Goal: Task Accomplishment & Management: Complete application form

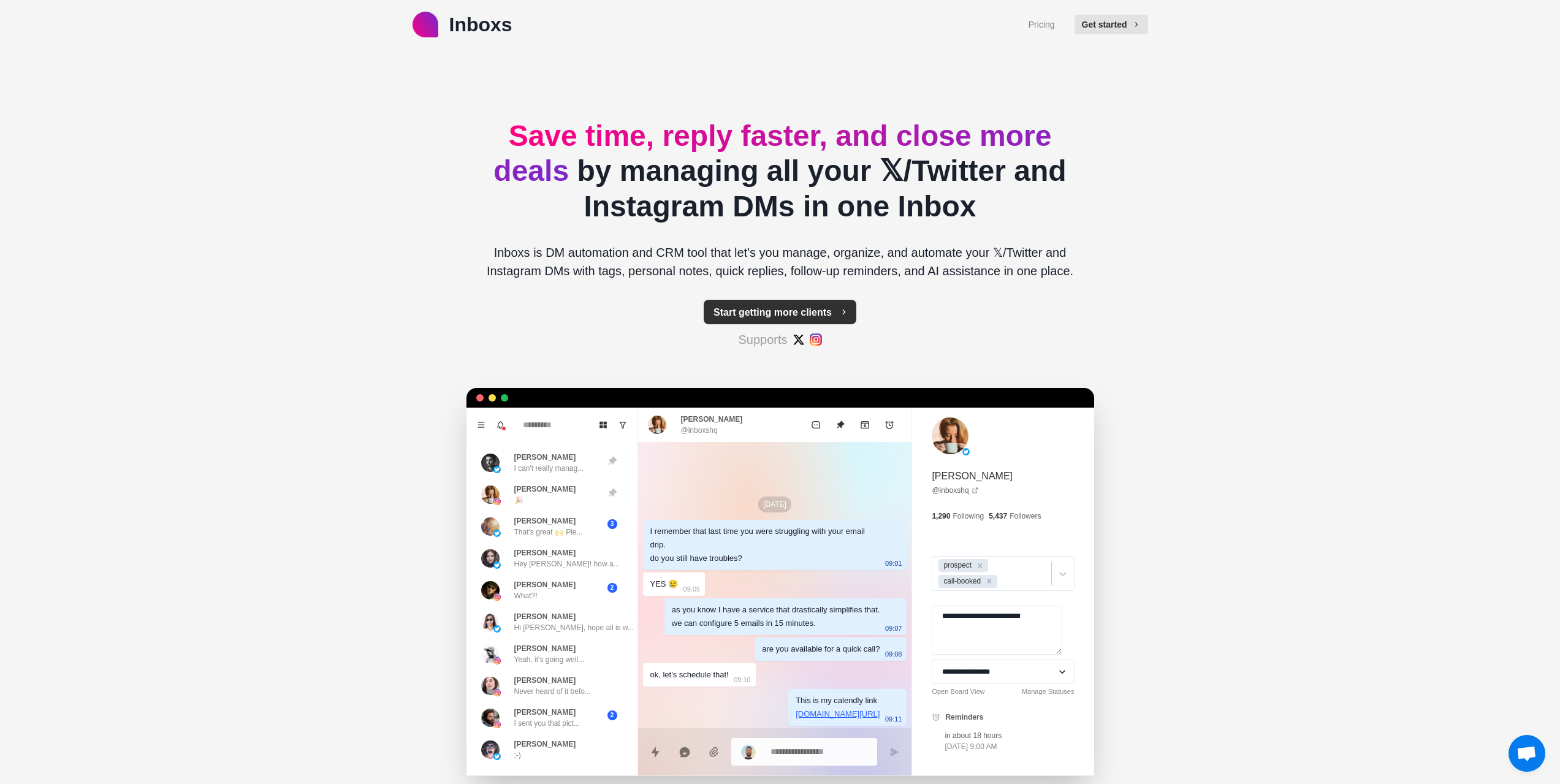
click at [742, 318] on button "Start getting more clients" at bounding box center [780, 312] width 153 height 25
click at [811, 310] on button "Start getting more clients" at bounding box center [780, 312] width 153 height 25
type textarea "*"
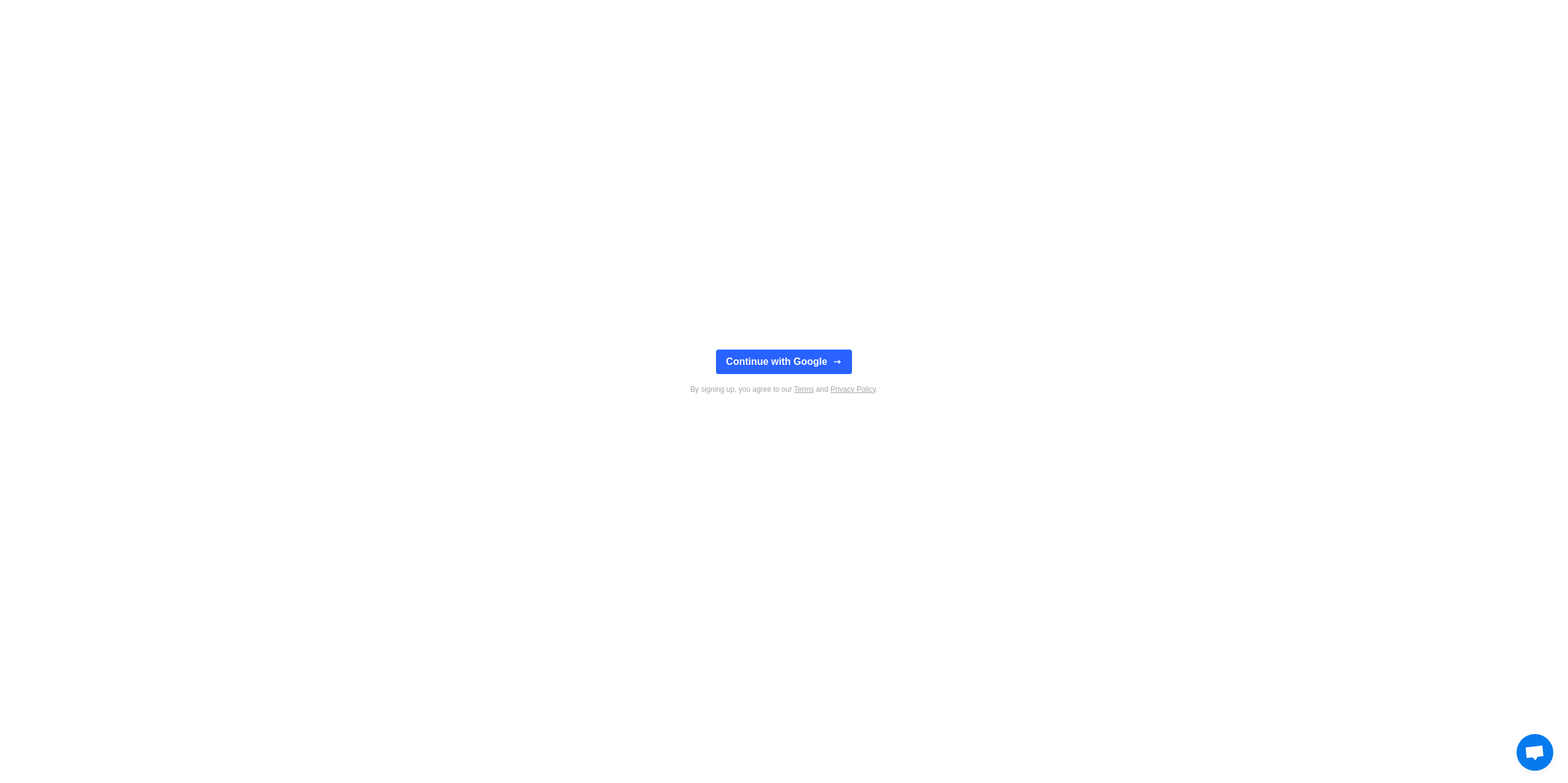
click at [867, 191] on div "Continue with Google By signing up, you agree to our Terms and Privacy Policy ." at bounding box center [784, 391] width 1568 height 783
click at [792, 355] on button "Continue with Google" at bounding box center [783, 362] width 135 height 25
click at [633, 274] on div "Connect your Twitter Account Connect your Instagram Account" at bounding box center [784, 391] width 1568 height 783
